Goal: Complete application form: Complete application form

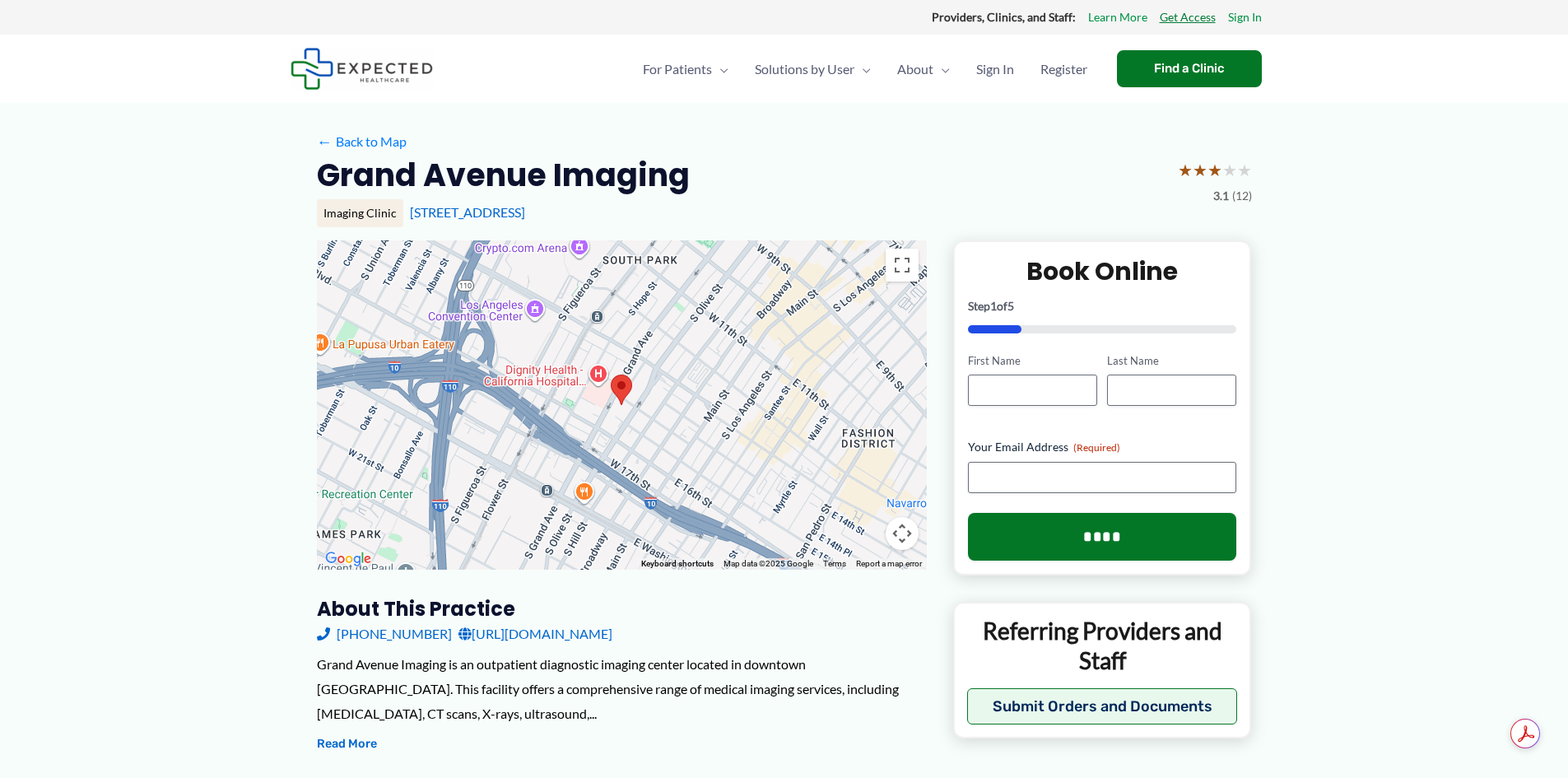
click at [1193, 18] on link "Get Access" at bounding box center [1188, 17] width 56 height 21
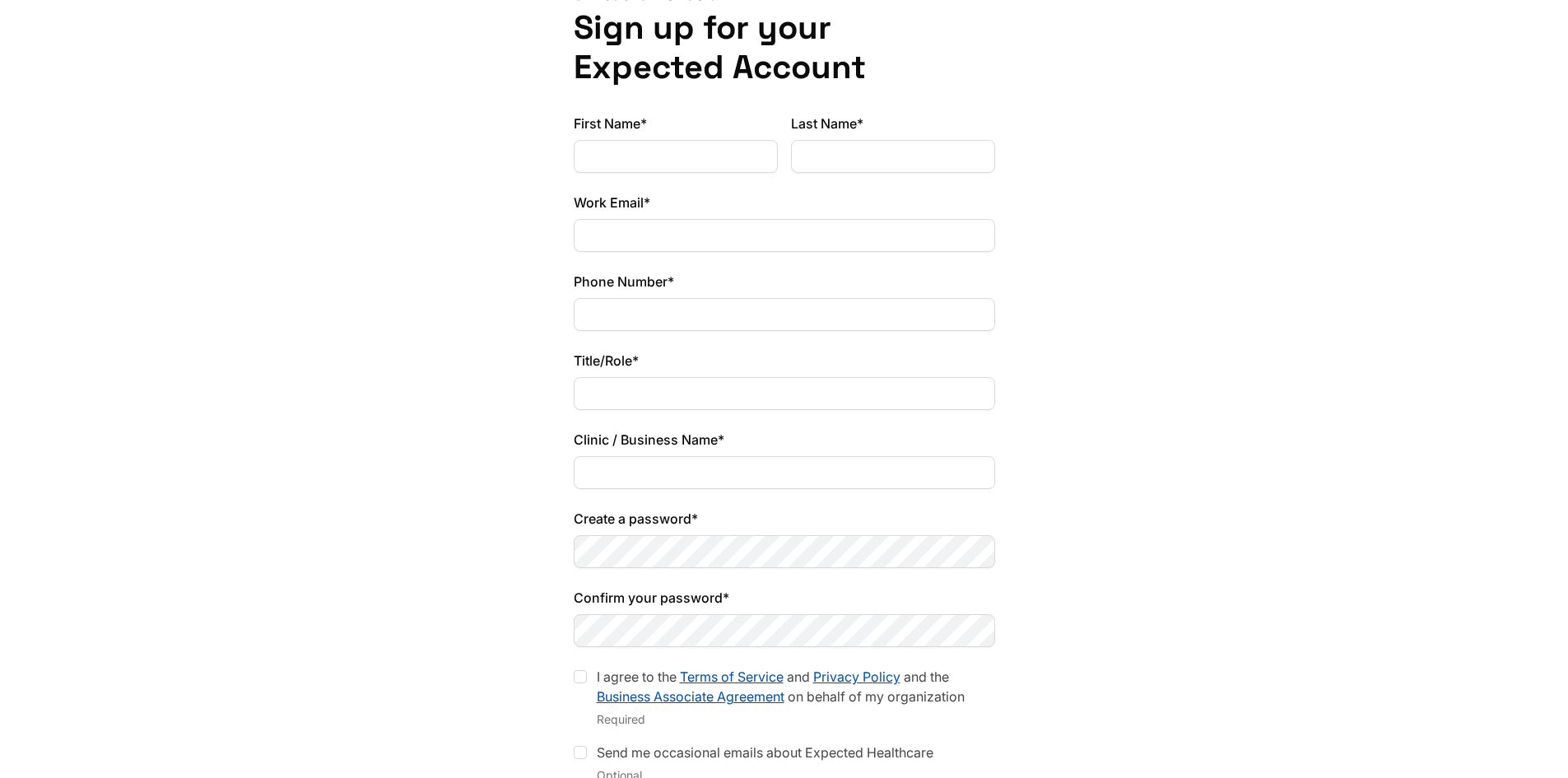
scroll to position [164, 0]
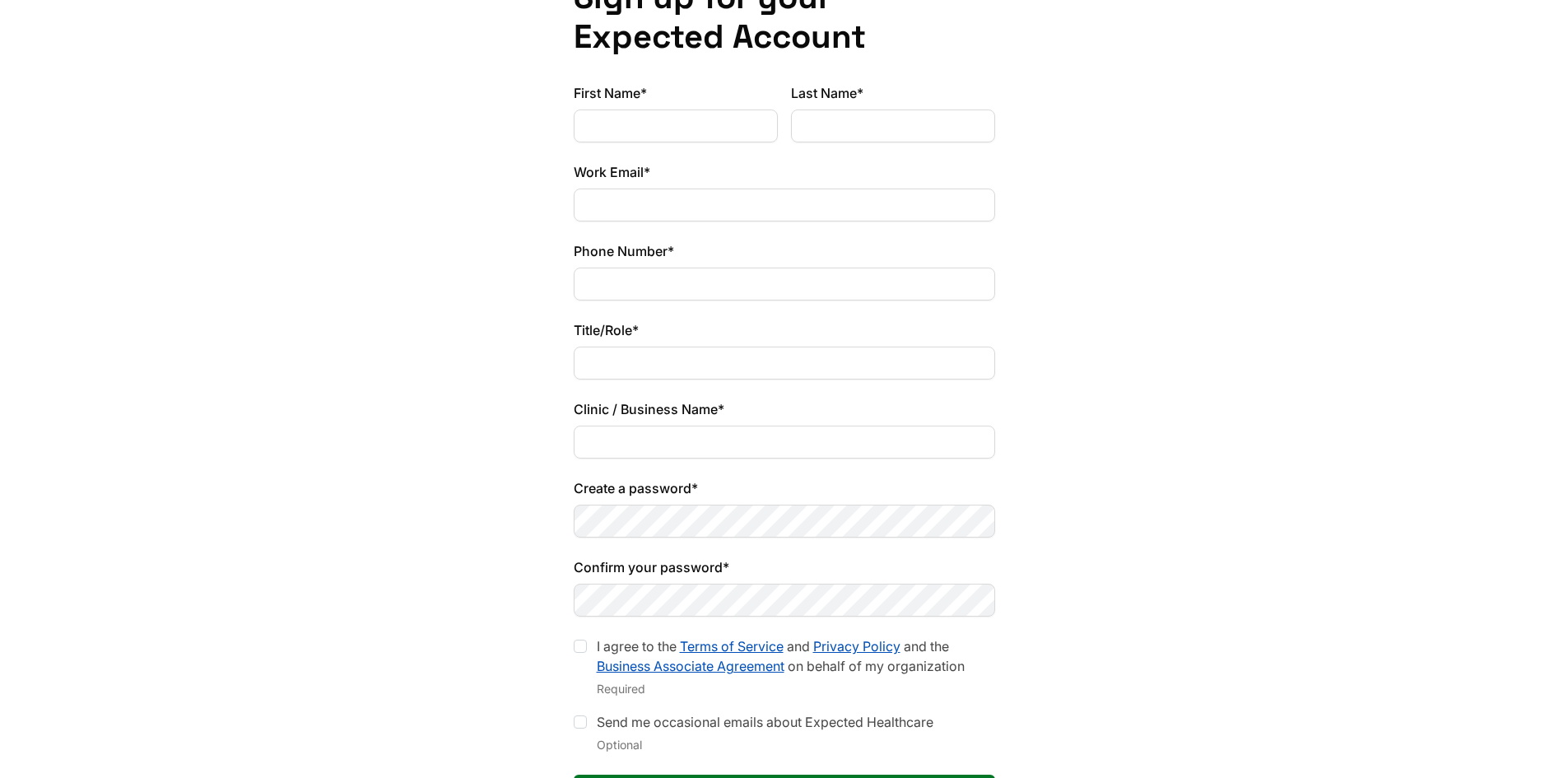
click at [639, 130] on input "First Name*" at bounding box center [675, 126] width 204 height 33
type input "*****"
type input "******"
click at [606, 216] on input "Work Email*" at bounding box center [784, 205] width 421 height 33
type input "**********"
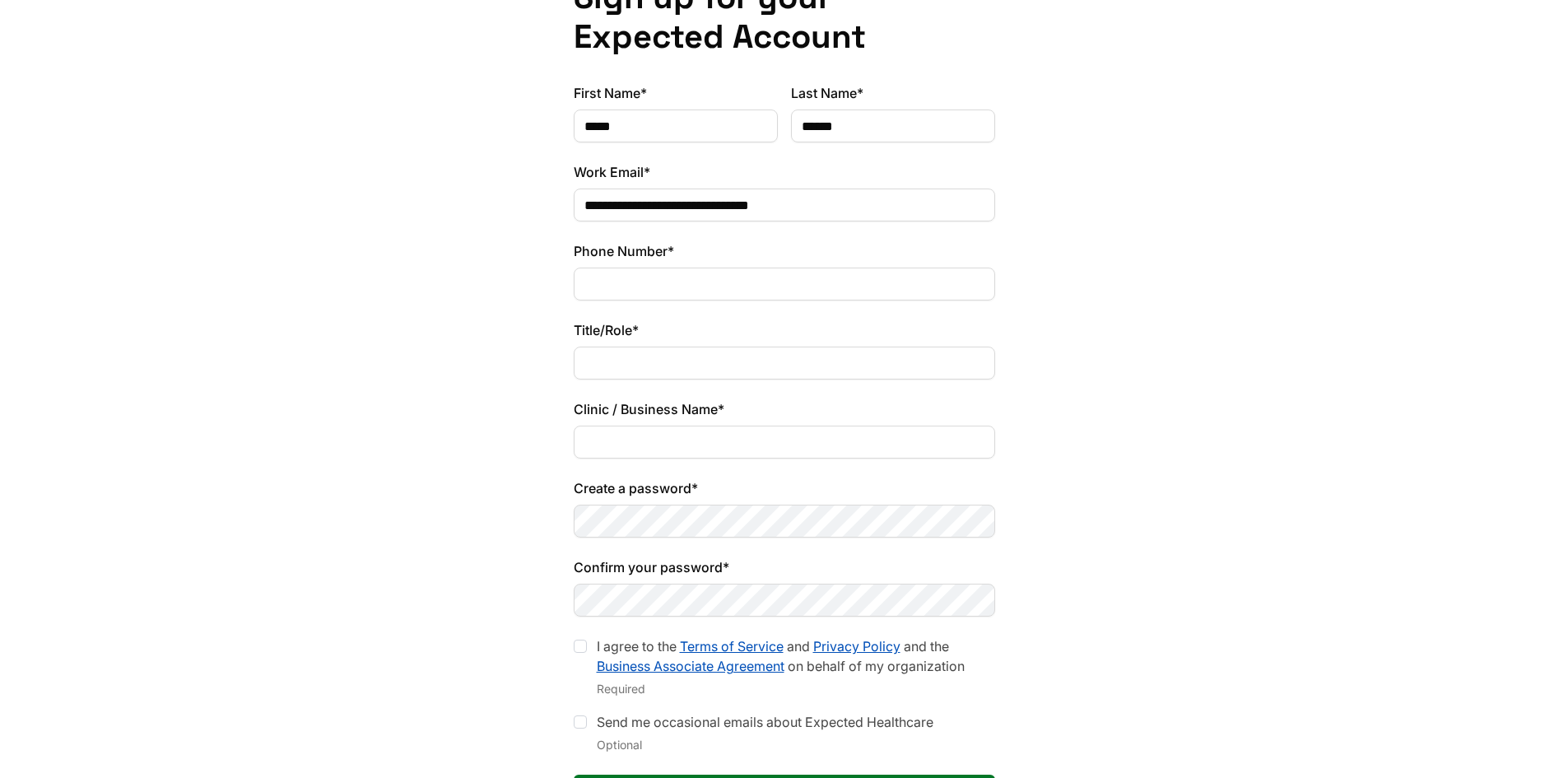
click at [630, 288] on input "Phone Number*" at bounding box center [784, 284] width 421 height 33
type input "**********"
click at [639, 364] on input "Title/Role*" at bounding box center [784, 362] width 421 height 33
type input "*"
type input "**********"
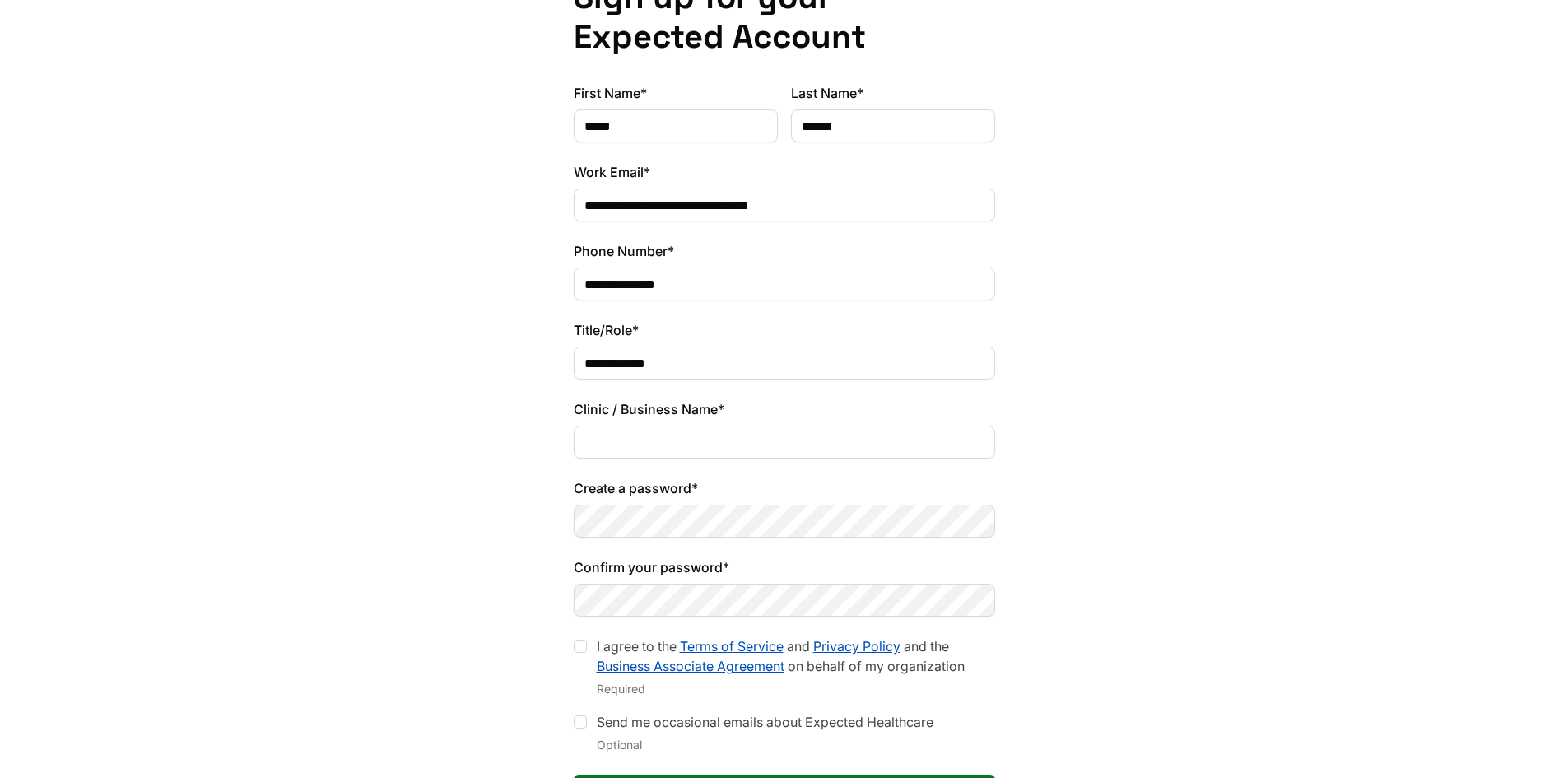
click at [601, 440] on input "Clinic / Business Name*" at bounding box center [784, 442] width 421 height 33
type input "**********"
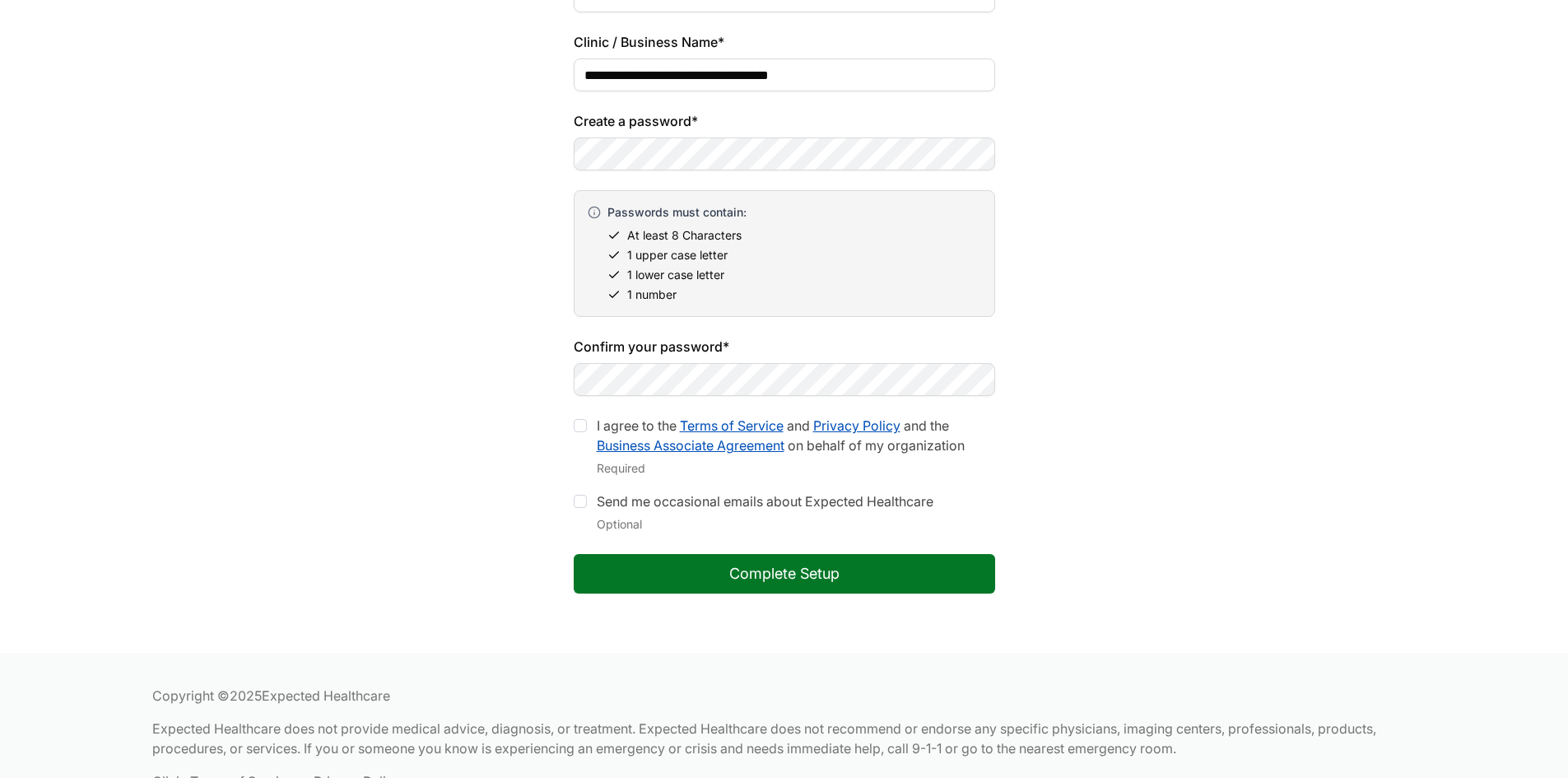
scroll to position [578, 0]
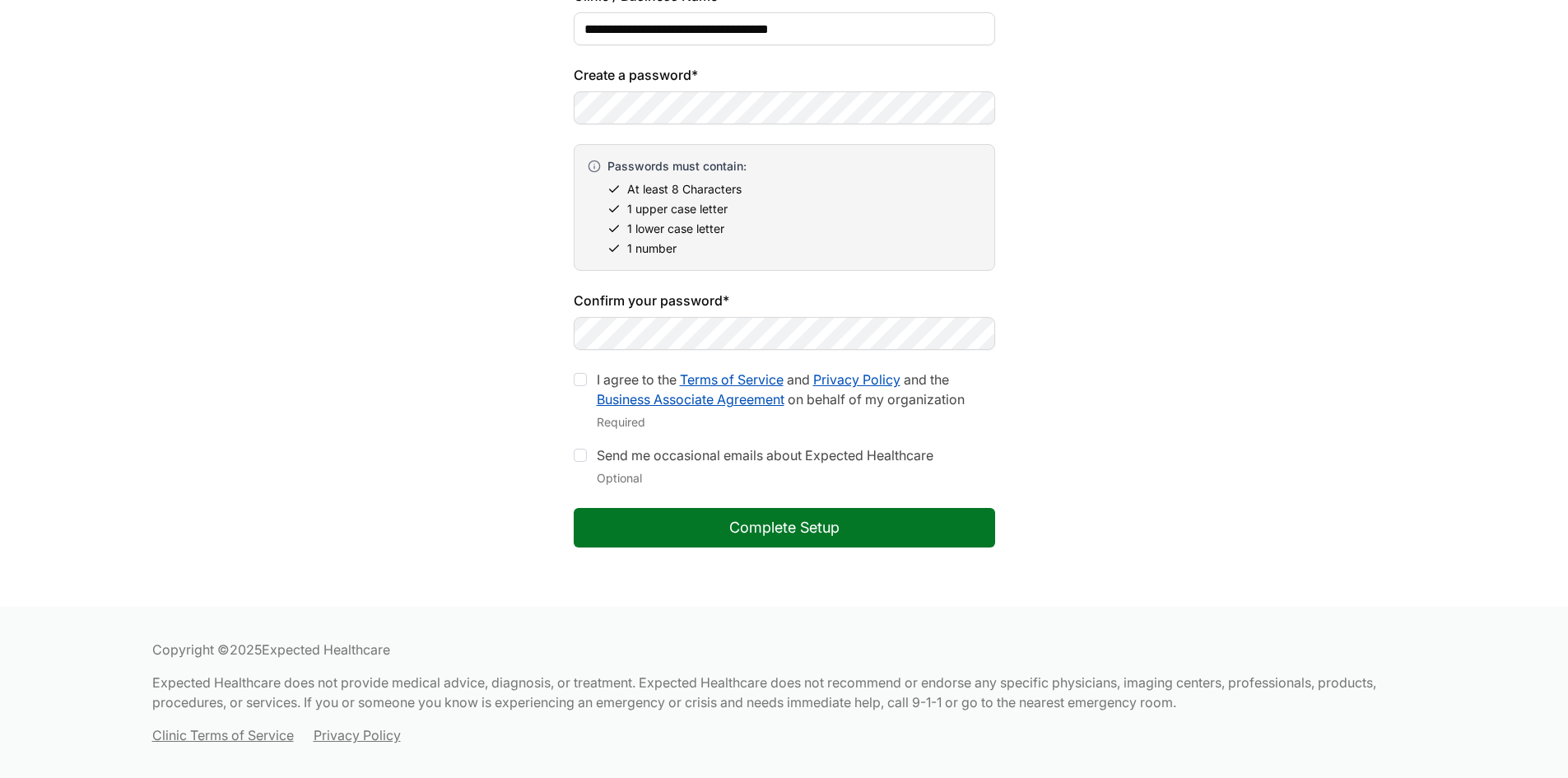
click at [579, 381] on div at bounding box center [580, 380] width 14 height 14
click at [796, 533] on button "Complete Setup" at bounding box center [784, 527] width 421 height 40
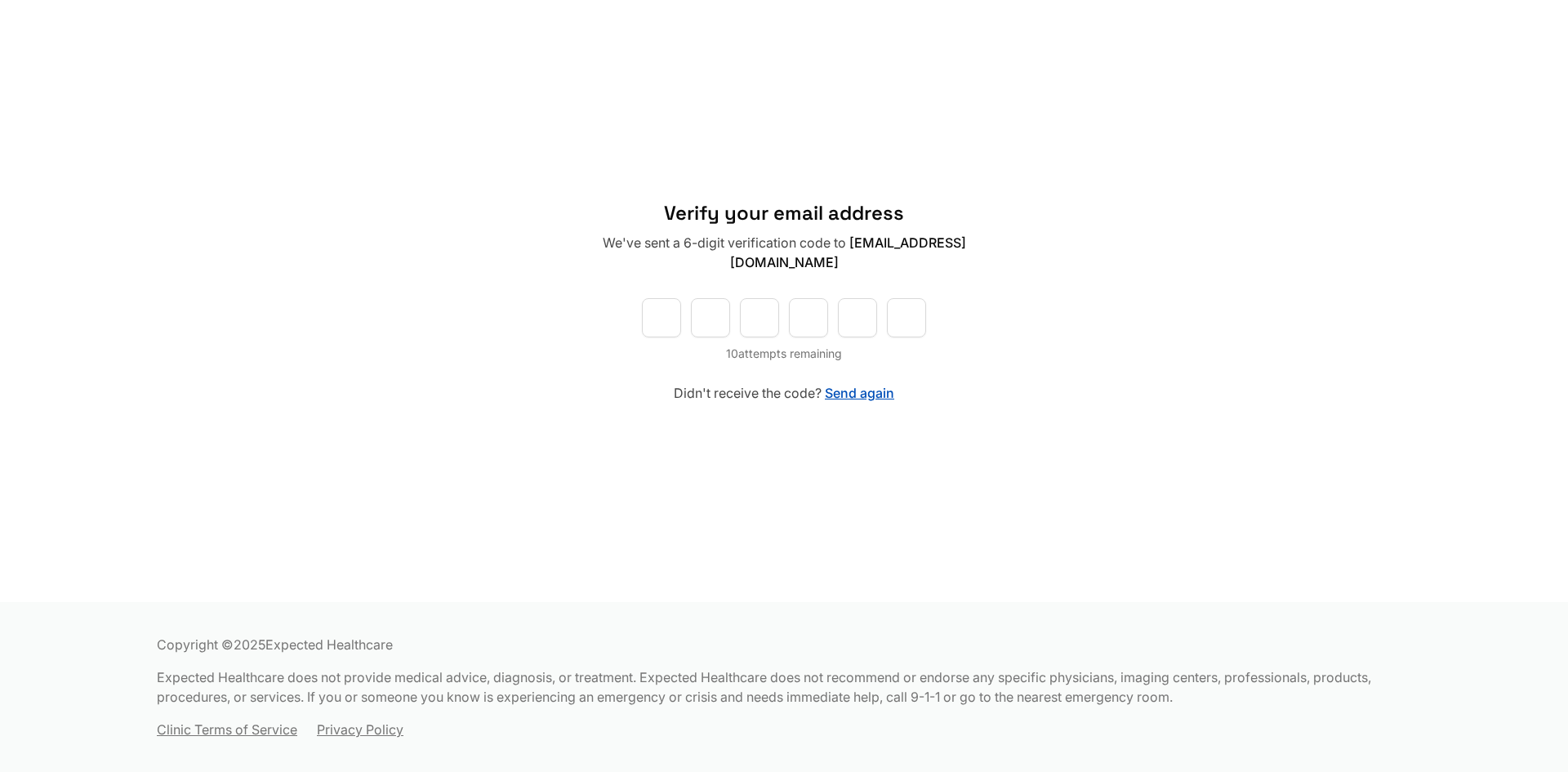
type input "*"
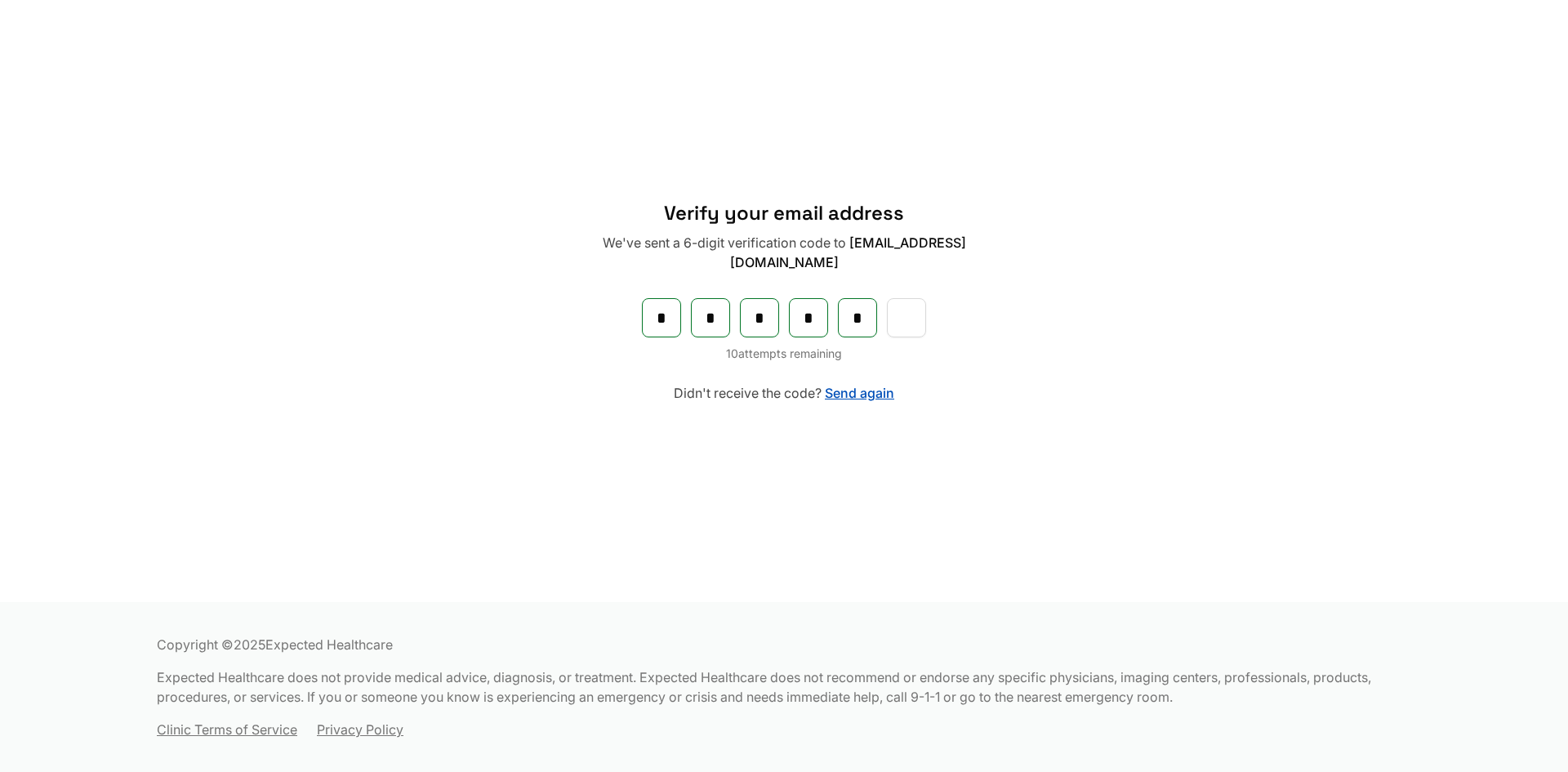
type input "*"
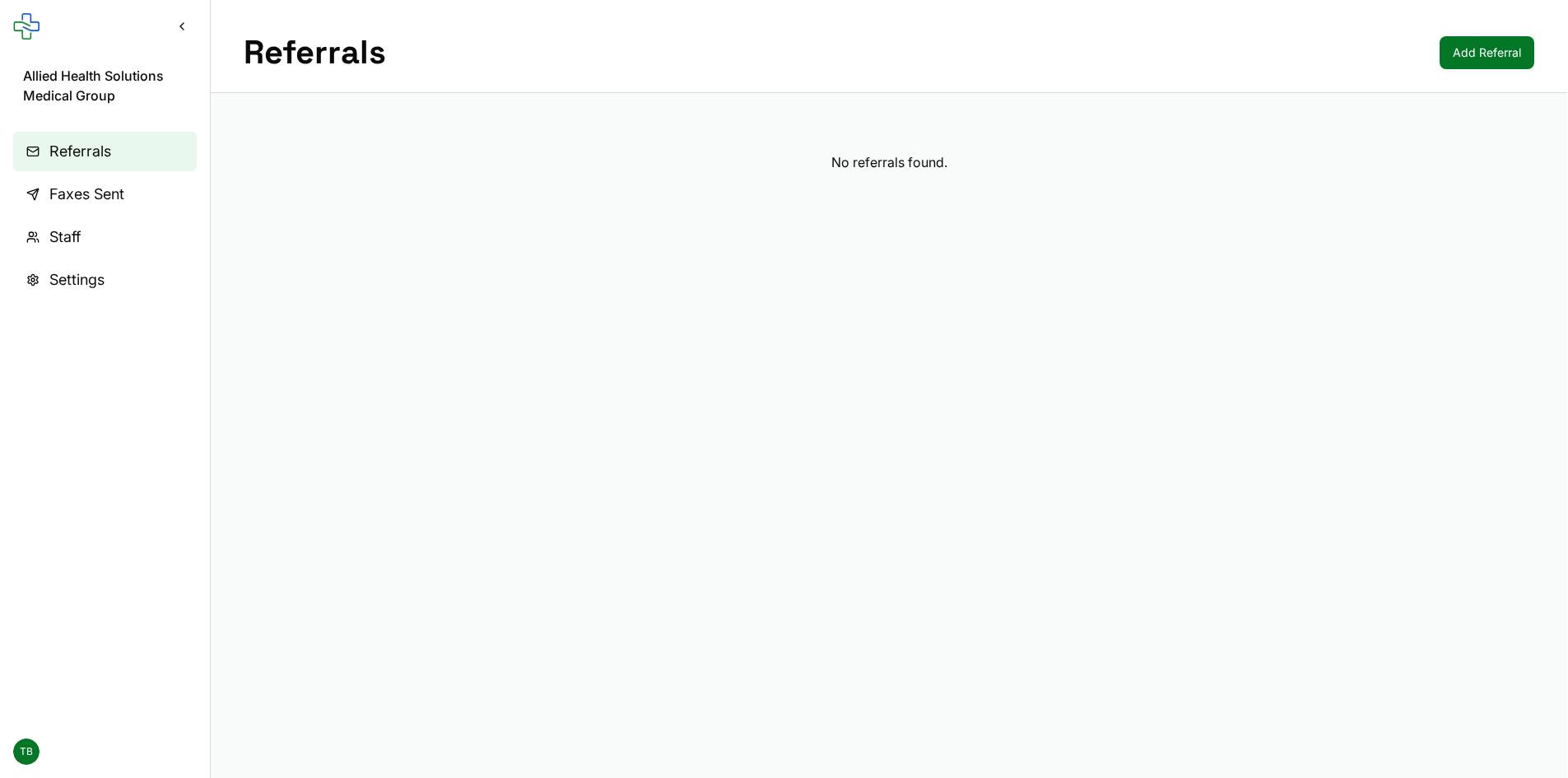
click at [90, 160] on span "Referrals" at bounding box center [80, 152] width 62 height 23
click at [33, 154] on link "Referrals" at bounding box center [105, 151] width 184 height 40
click at [180, 26] on button "Collapse sidebar" at bounding box center [182, 26] width 30 height 30
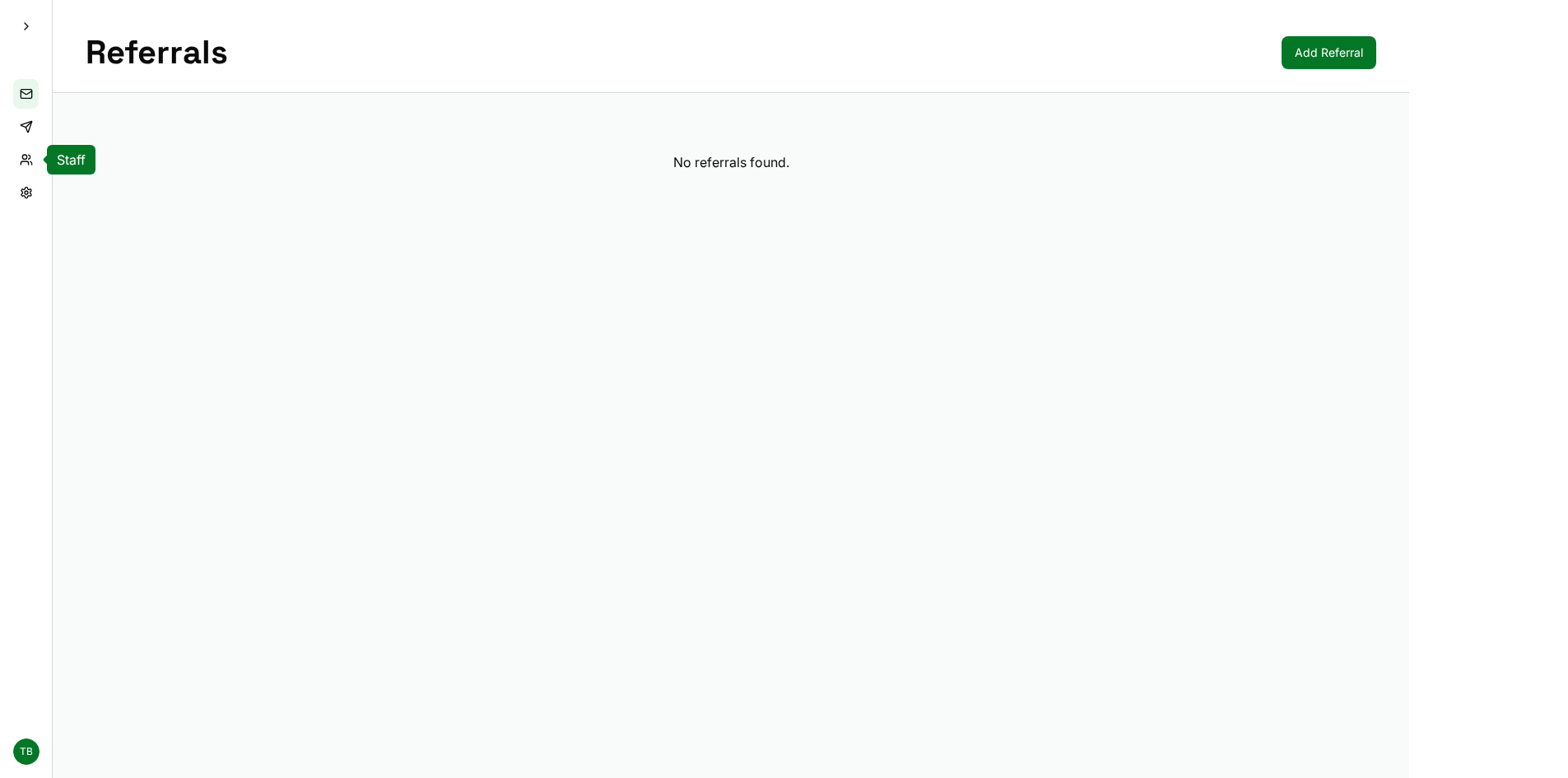
click at [28, 159] on link "Staff" at bounding box center [26, 159] width 25 height 30
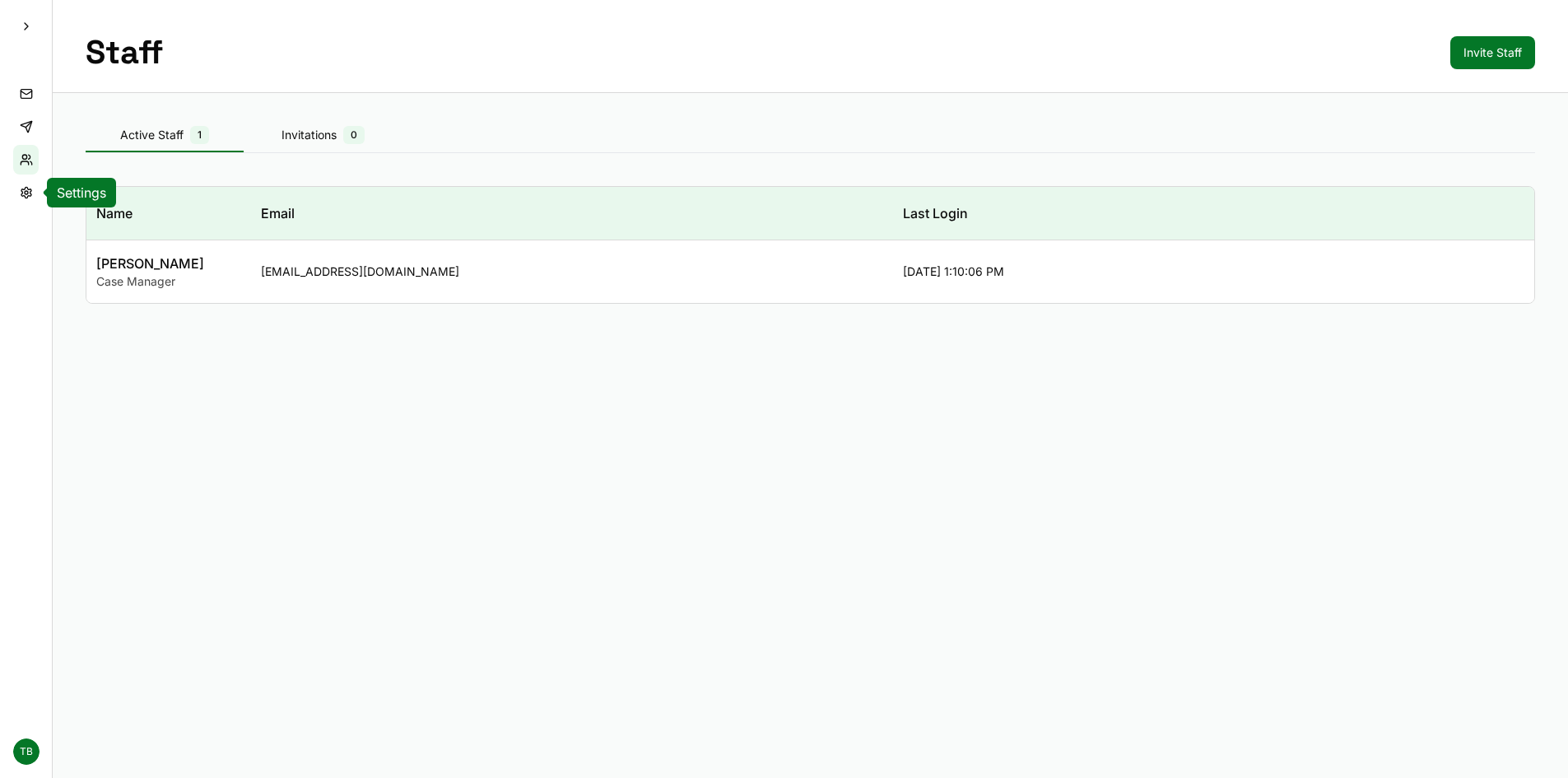
click at [25, 191] on link "Settings" at bounding box center [26, 192] width 25 height 30
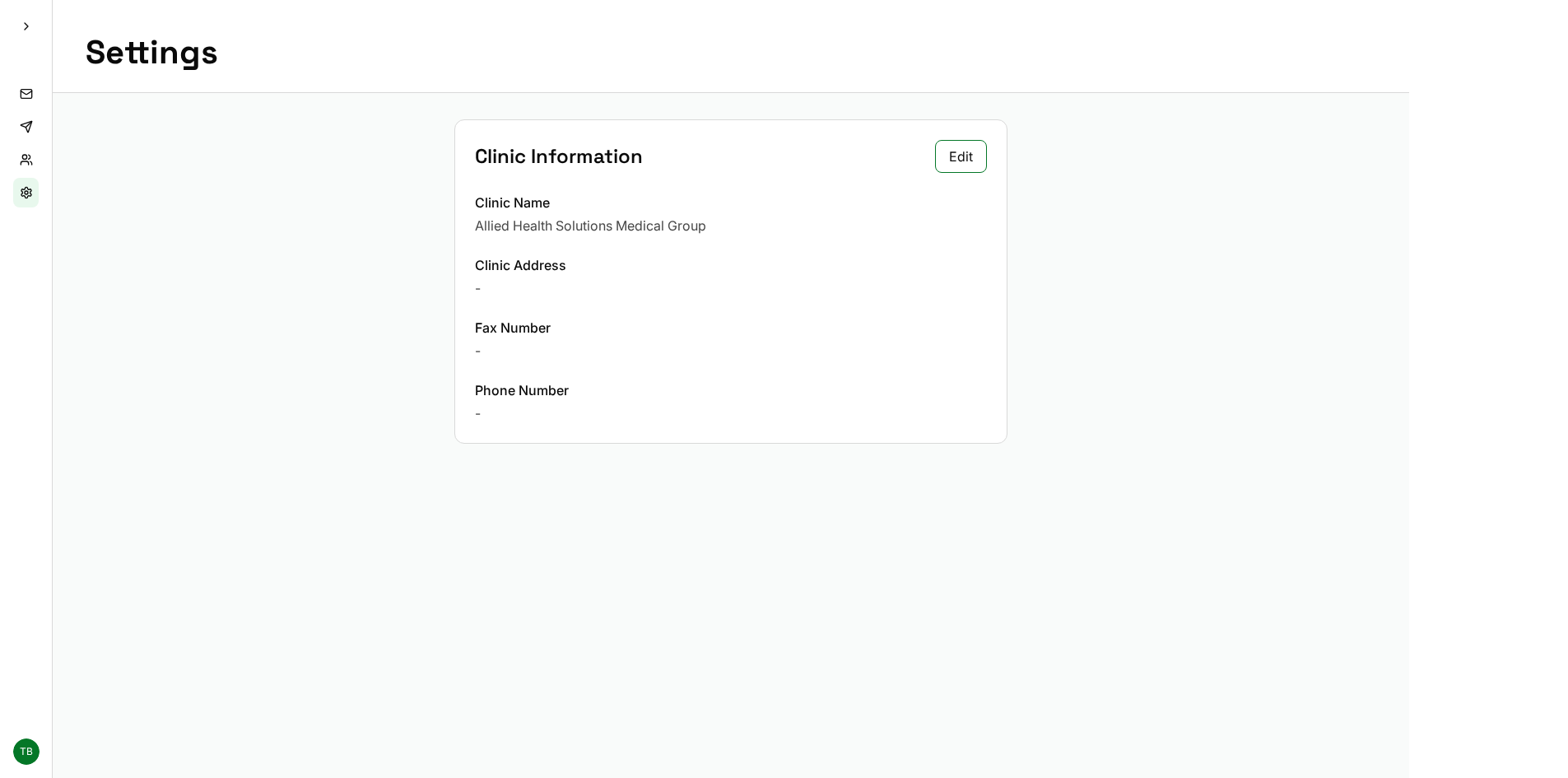
click at [23, 28] on button "Expand sidebar" at bounding box center [26, 26] width 30 height 30
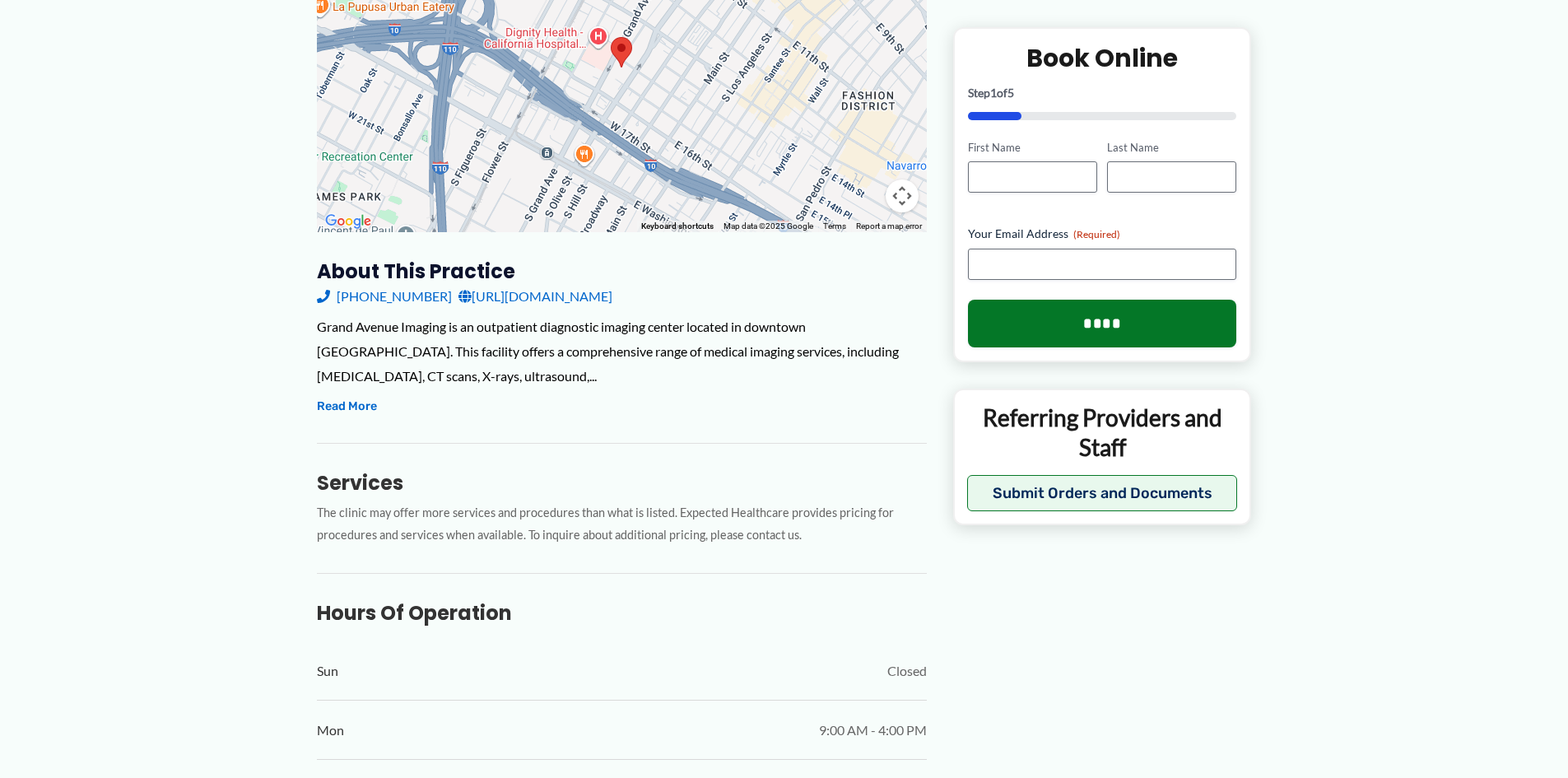
scroll to position [296, 0]
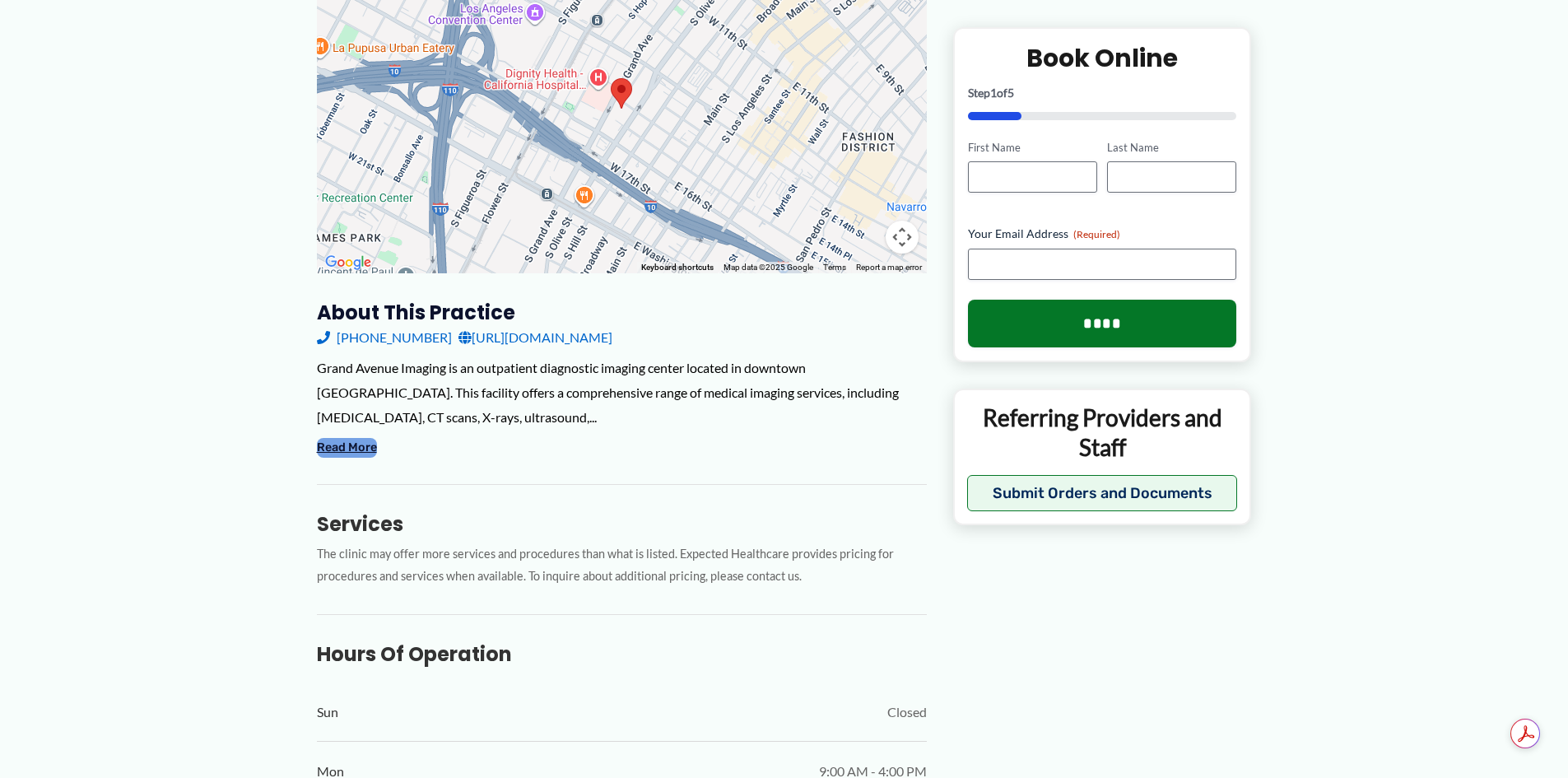
click at [363, 448] on button "Read More" at bounding box center [347, 447] width 60 height 19
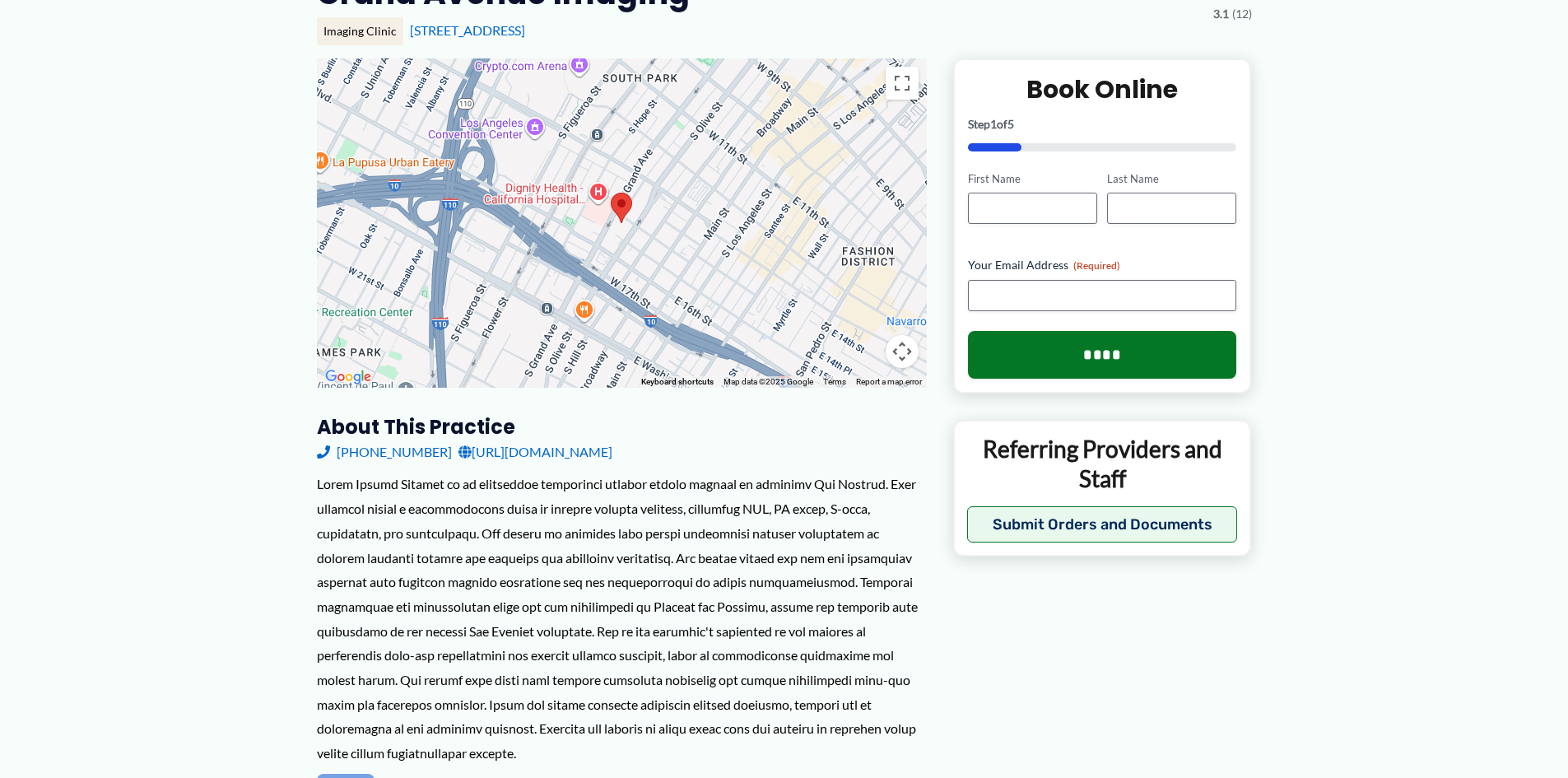
scroll to position [0, 0]
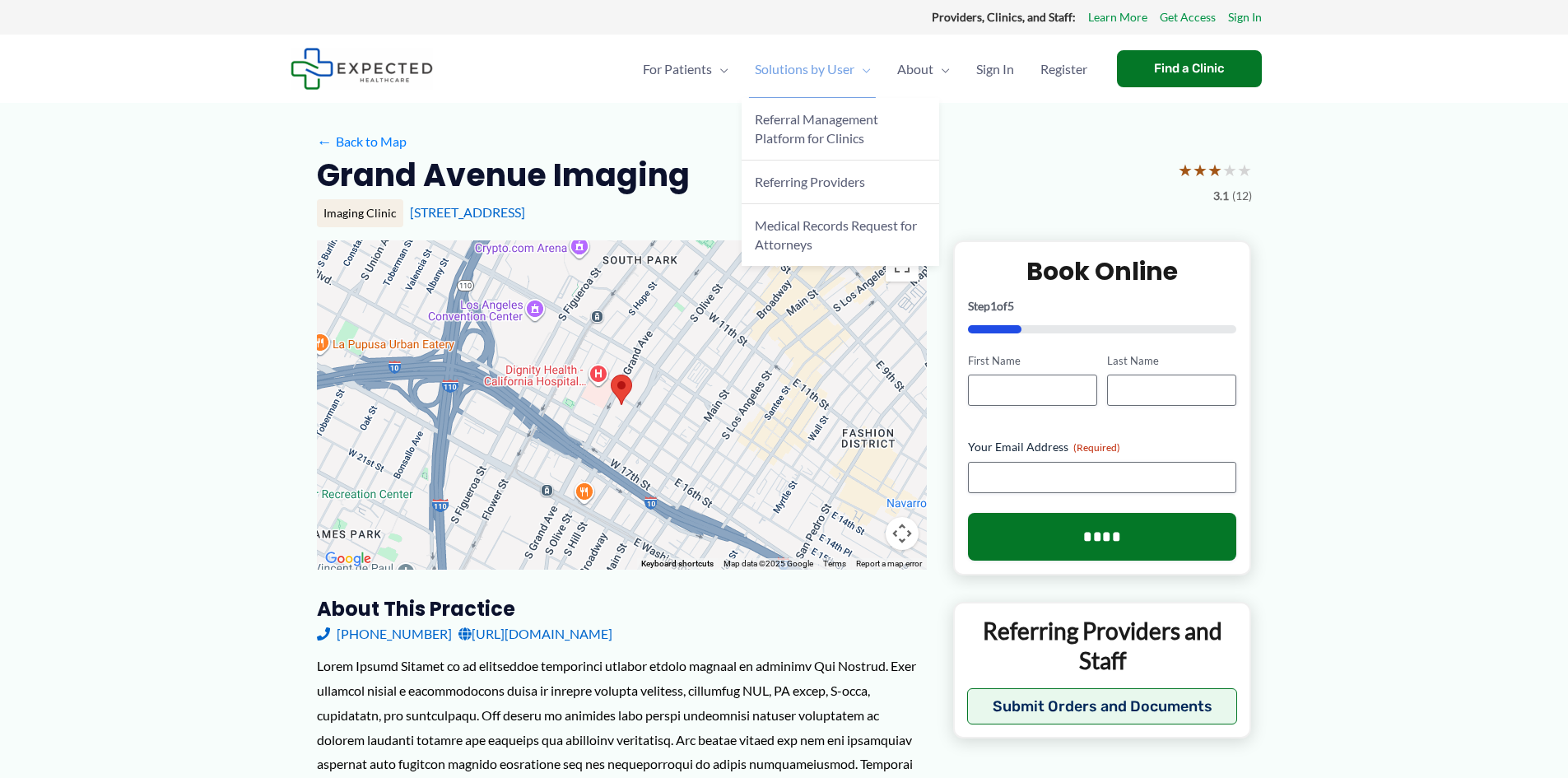
click at [817, 72] on span "Solutions by User" at bounding box center [804, 70] width 100 height 58
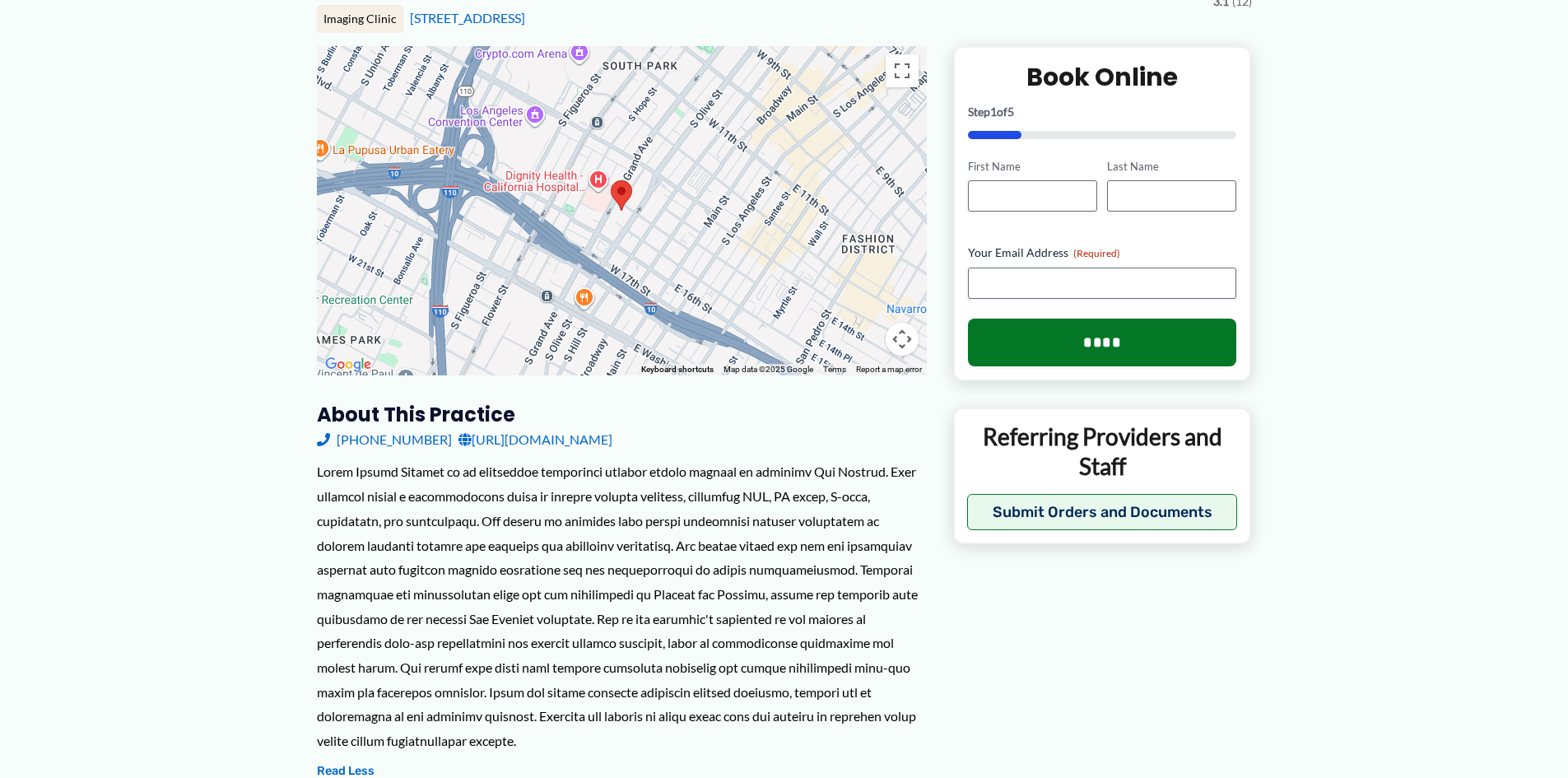
scroll to position [246, 0]
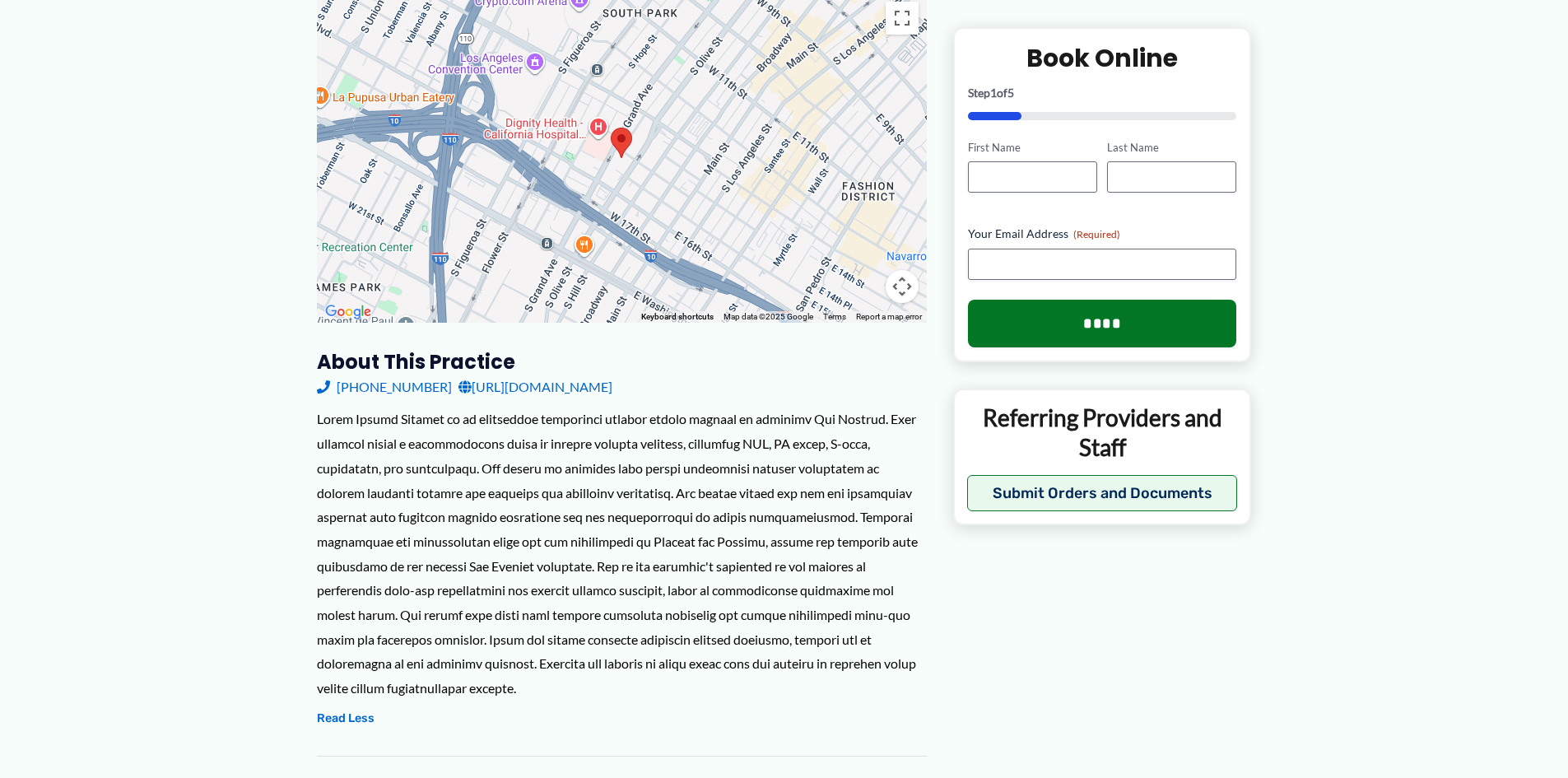
click at [581, 389] on link "http://www.grandavenueimaging.com/" at bounding box center [535, 387] width 154 height 25
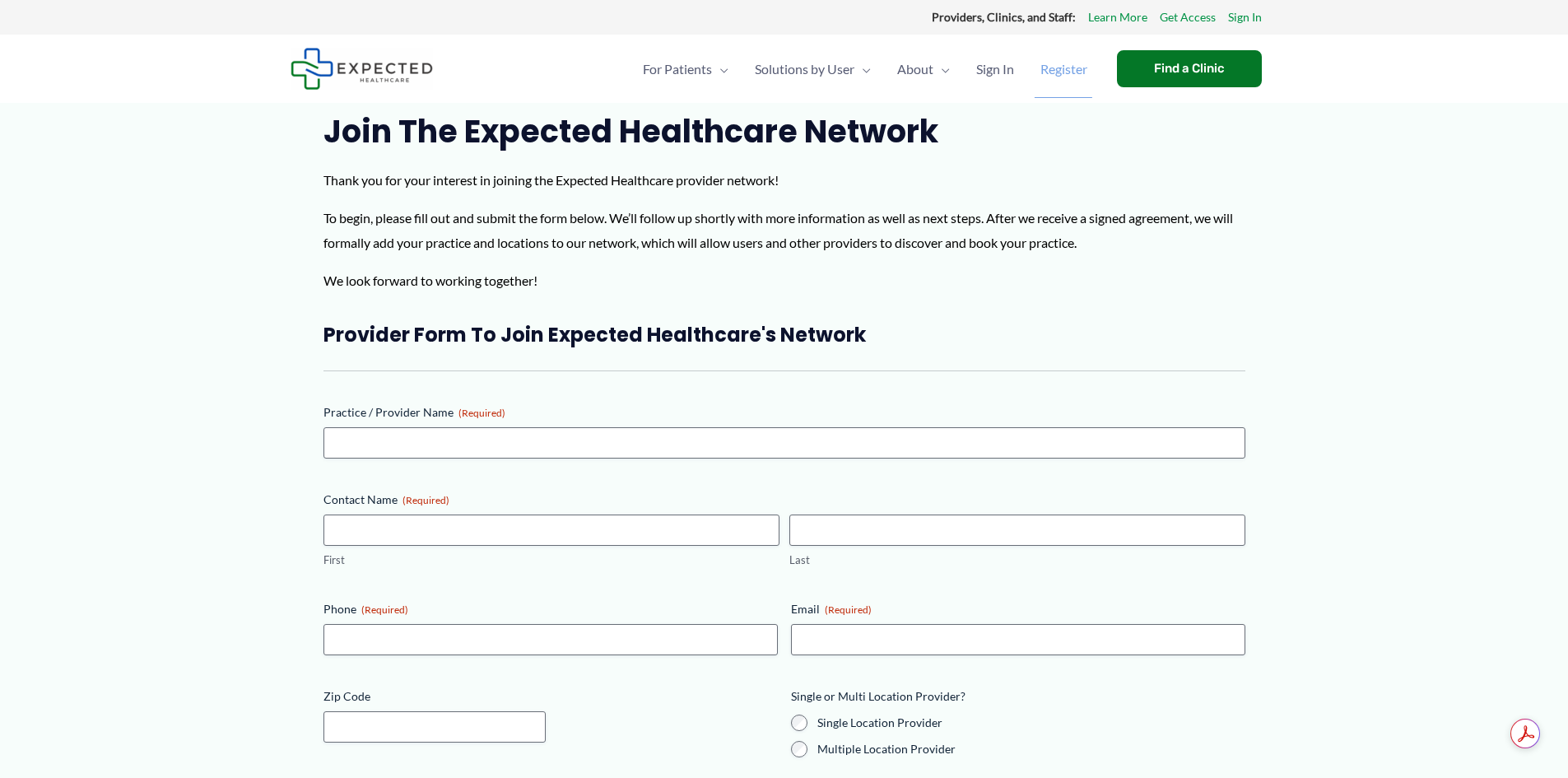
click at [1057, 70] on span "Register" at bounding box center [1063, 70] width 47 height 58
